Goal: Task Accomplishment & Management: Manage account settings

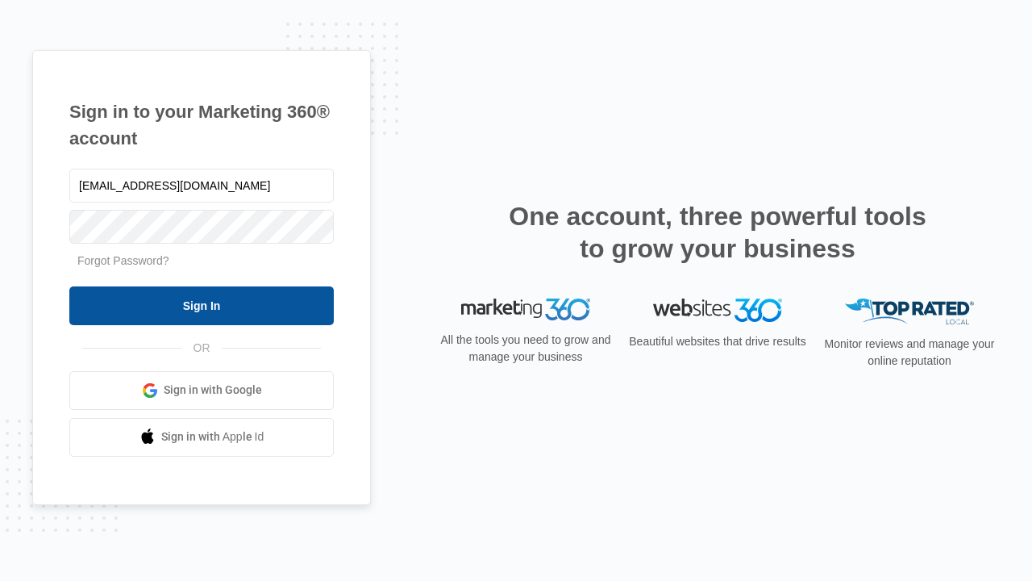
click at [202, 305] on input "Sign In" at bounding box center [201, 305] width 265 height 39
